Goal: Task Accomplishment & Management: Use online tool/utility

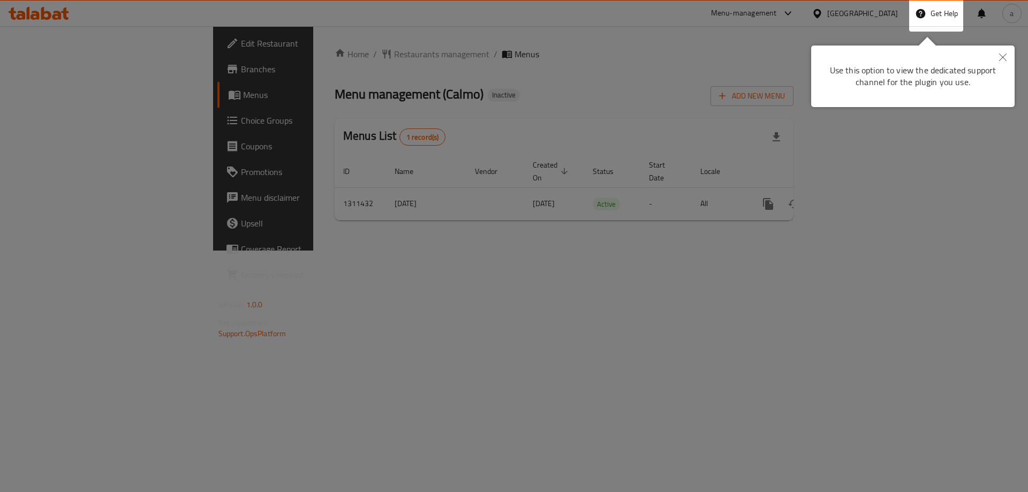
click at [1008, 57] on button "Close" at bounding box center [1003, 58] width 24 height 25
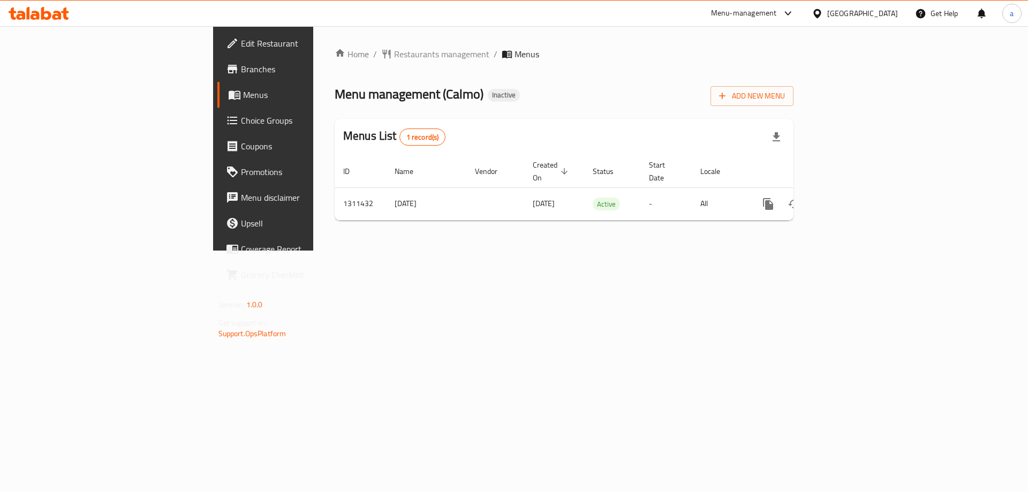
click at [26, 10] on icon at bounding box center [39, 13] width 61 height 13
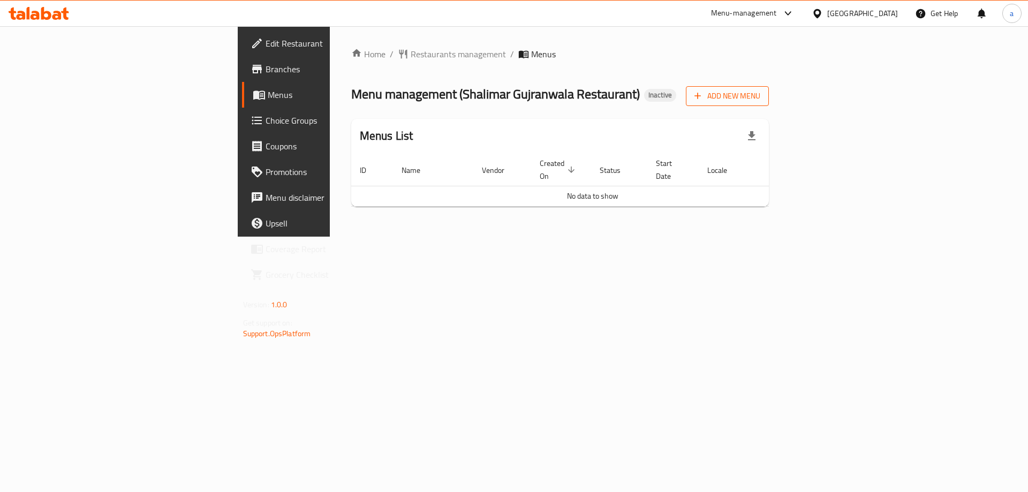
click at [760, 94] on span "Add New Menu" at bounding box center [728, 95] width 66 height 13
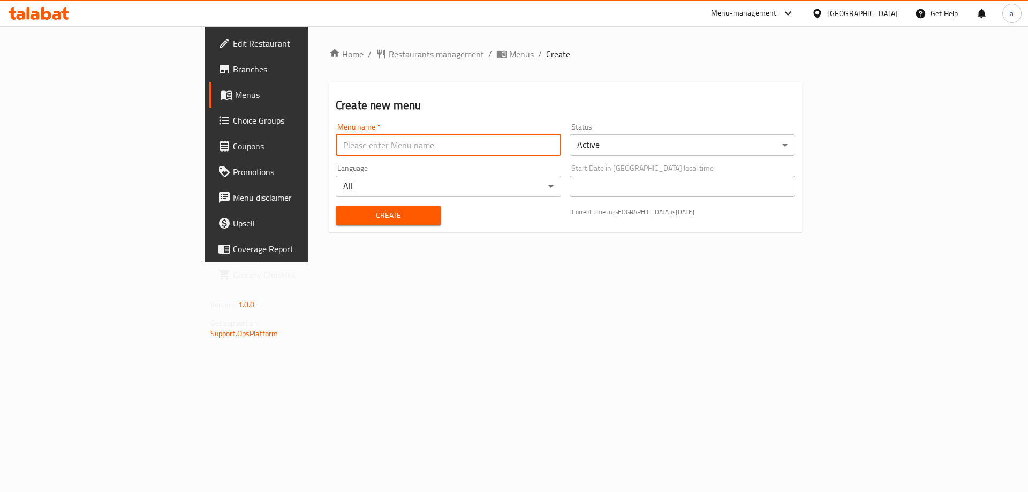
click at [450, 147] on input "text" at bounding box center [448, 144] width 225 height 21
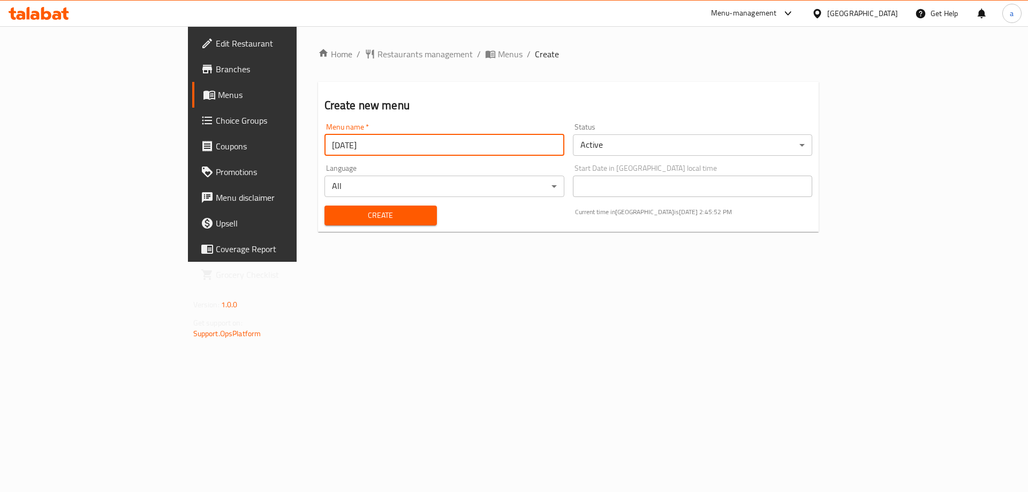
type input "[DATE]"
click at [325, 206] on button "Create" at bounding box center [381, 216] width 112 height 20
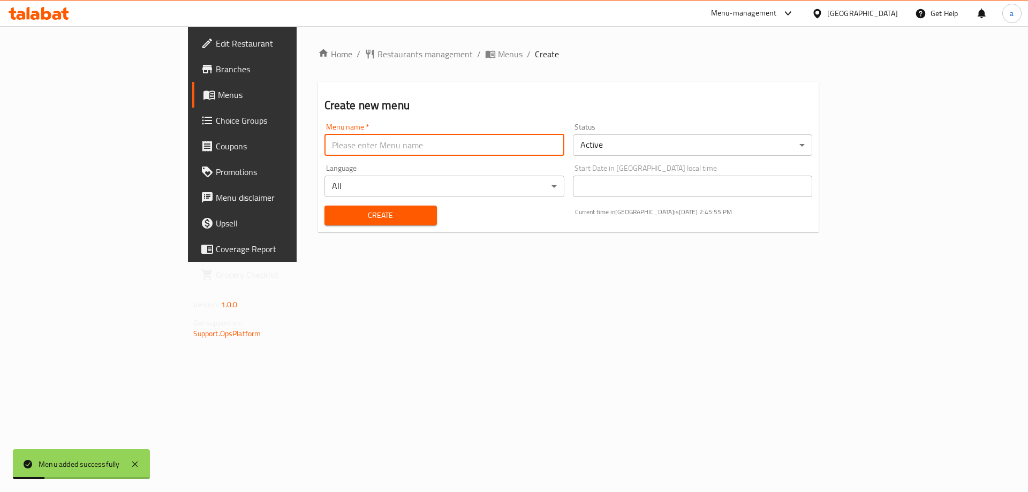
click at [218, 93] on span "Menus" at bounding box center [284, 94] width 133 height 13
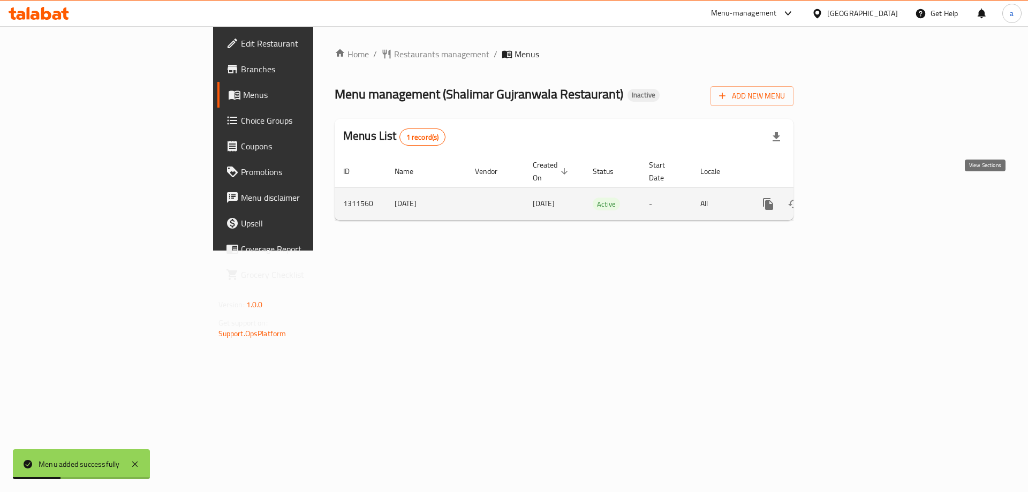
click at [852, 198] on icon "enhanced table" at bounding box center [845, 204] width 13 height 13
